Goal: Navigation & Orientation: Go to known website

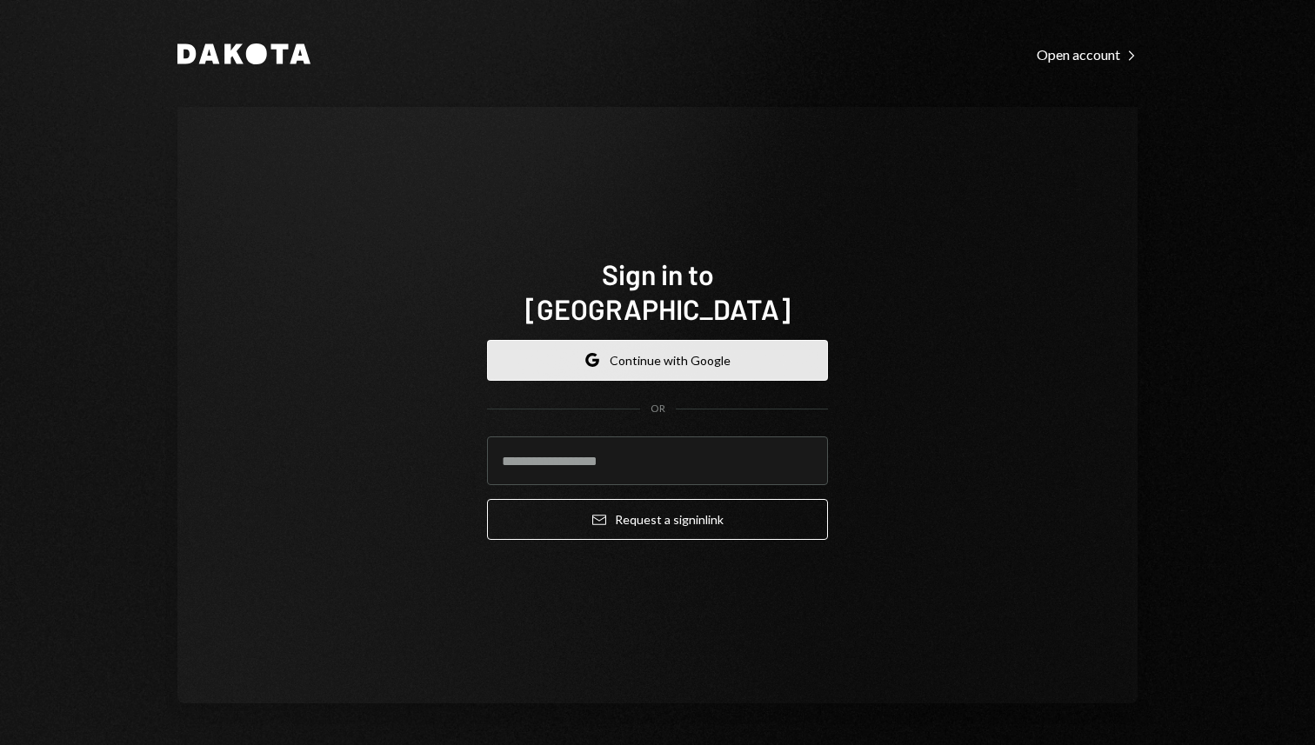
click at [690, 340] on button "Google Continue with Google" at bounding box center [657, 360] width 341 height 41
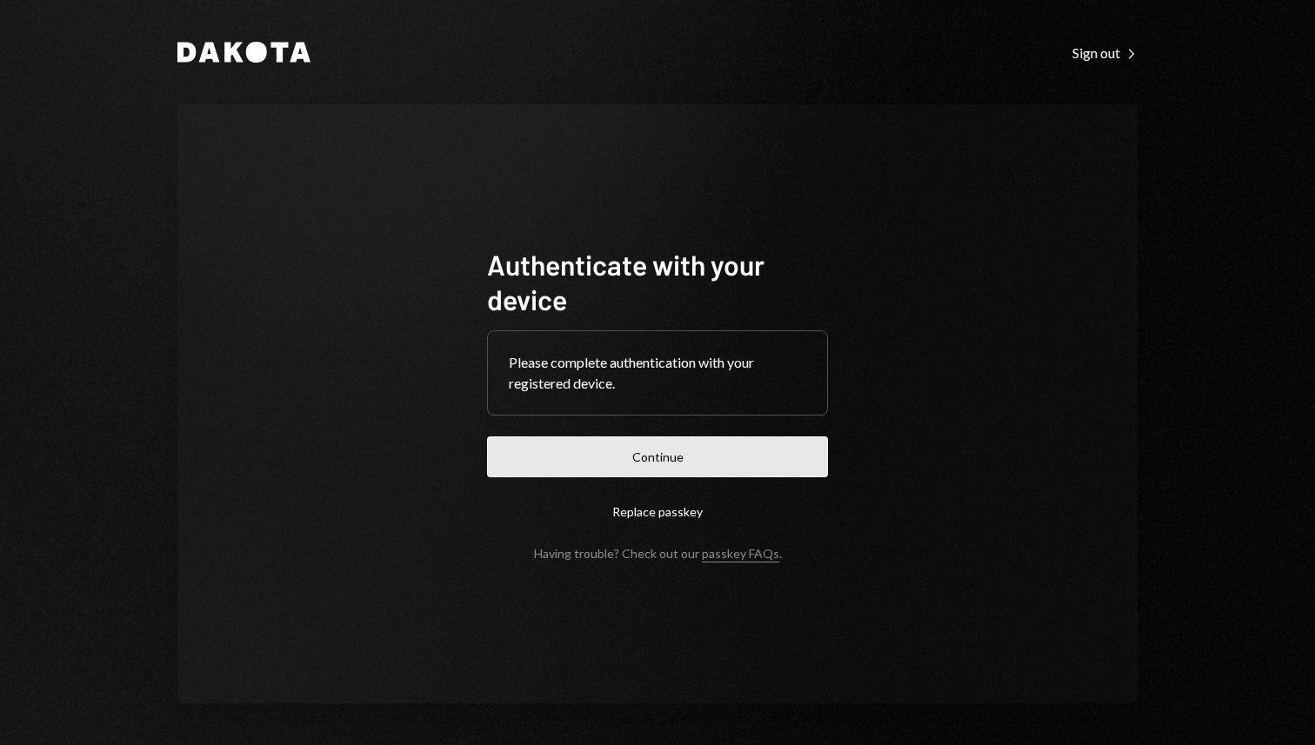
click at [677, 467] on button "Continue" at bounding box center [657, 457] width 341 height 41
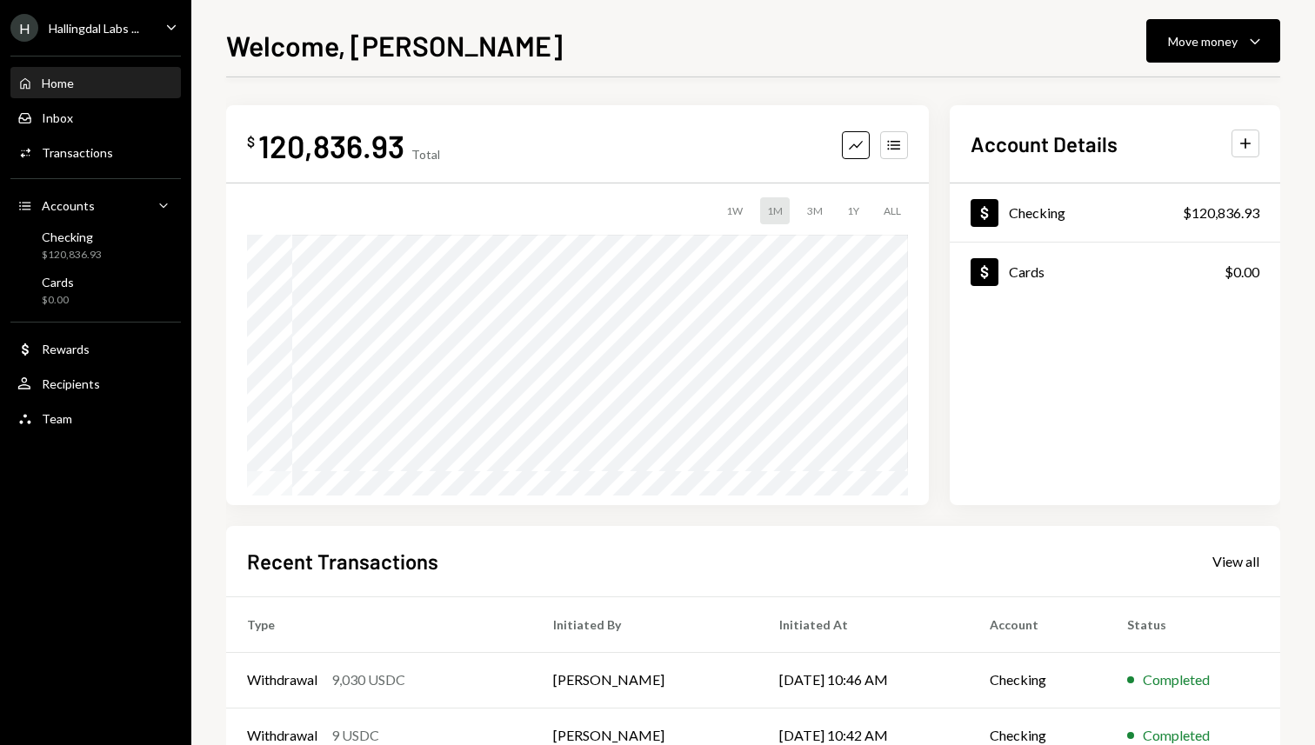
scroll to position [32, 0]
